Goal: Task Accomplishment & Management: Complete application form

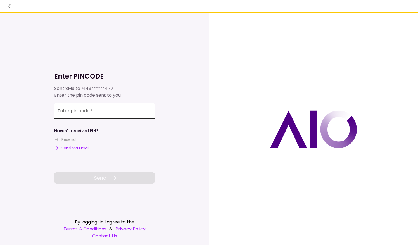
click at [95, 110] on input "Enter pin code   *" at bounding box center [104, 111] width 101 height 16
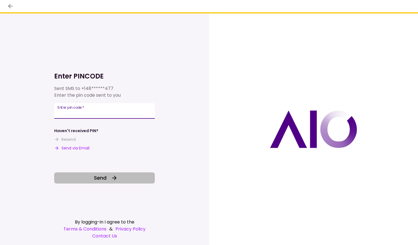
type input "******"
click at [110, 179] on button "Send" at bounding box center [104, 178] width 101 height 11
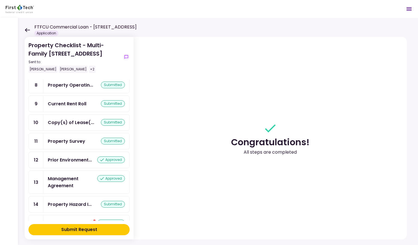
scroll to position [167, 0]
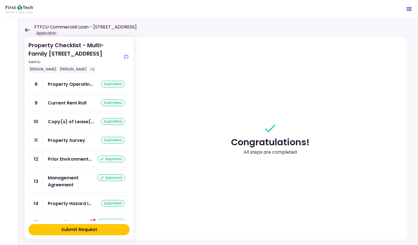
click at [92, 220] on icon "show-messages" at bounding box center [92, 222] width 4 height 4
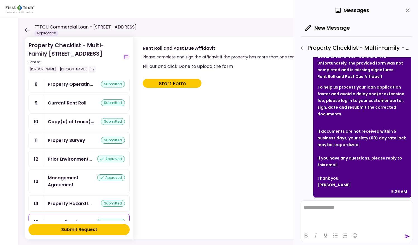
scroll to position [53, 0]
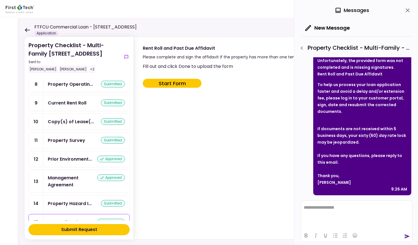
click at [181, 83] on button "Start Form" at bounding box center [172, 83] width 59 height 9
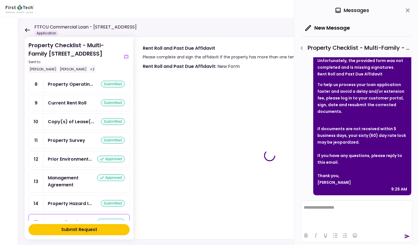
type input "***"
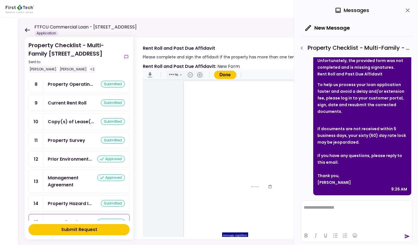
click at [409, 11] on icon "close" at bounding box center [408, 10] width 7 height 7
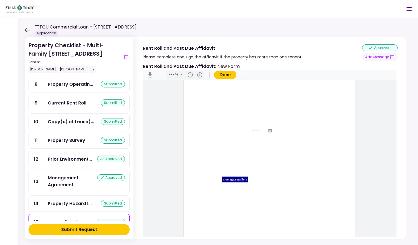
scroll to position [59, 0]
click at [239, 176] on div "message.signHere" at bounding box center [235, 176] width 26 height 6
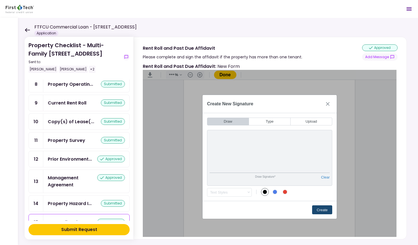
click at [317, 209] on button "Create" at bounding box center [322, 210] width 20 height 9
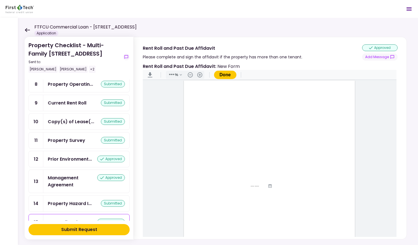
scroll to position [0, 0]
click at [241, 152] on input "Document Content" at bounding box center [252, 152] width 25 height 4
type input "**********"
click at [270, 152] on input "Document Content" at bounding box center [271, 152] width 5 height 4
type input "**"
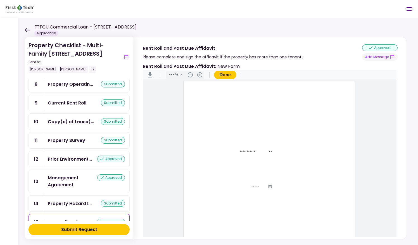
click at [220, 159] on input "Document Content" at bounding box center [250, 159] width 65 height 4
type input "*"
type input "**********"
click at [72, 100] on div "Current Rent Roll" at bounding box center [67, 103] width 39 height 7
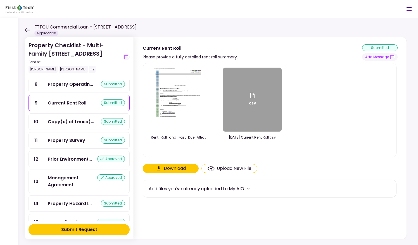
click at [184, 100] on img at bounding box center [178, 100] width 50 height 64
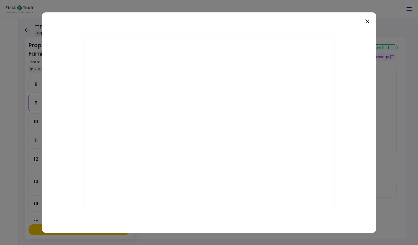
click at [367, 21] on icon at bounding box center [367, 21] width 4 height 4
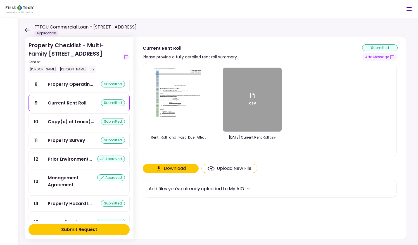
click at [185, 100] on img at bounding box center [178, 100] width 50 height 64
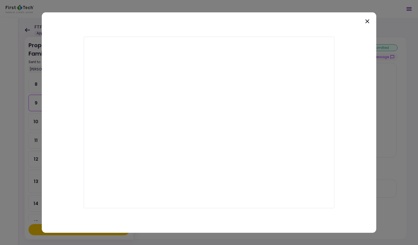
click at [367, 22] on icon at bounding box center [367, 21] width 7 height 7
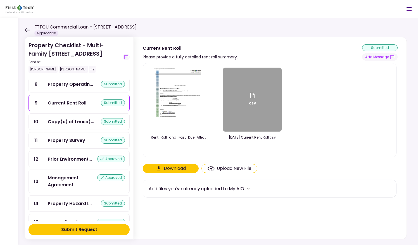
click at [255, 102] on div "csv" at bounding box center [252, 99] width 7 height 15
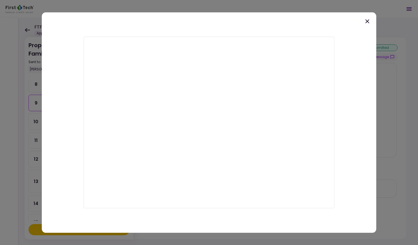
click at [397, 110] on div at bounding box center [209, 122] width 418 height 245
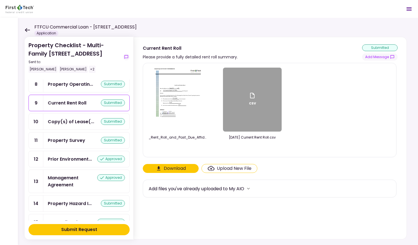
click at [183, 104] on img at bounding box center [178, 100] width 50 height 64
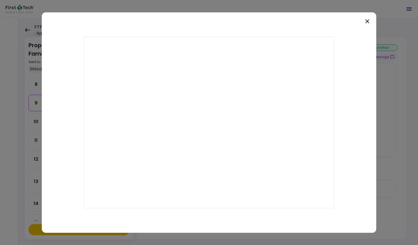
click at [368, 20] on icon at bounding box center [367, 21] width 4 height 4
